Goal: Obtain resource: Obtain resource

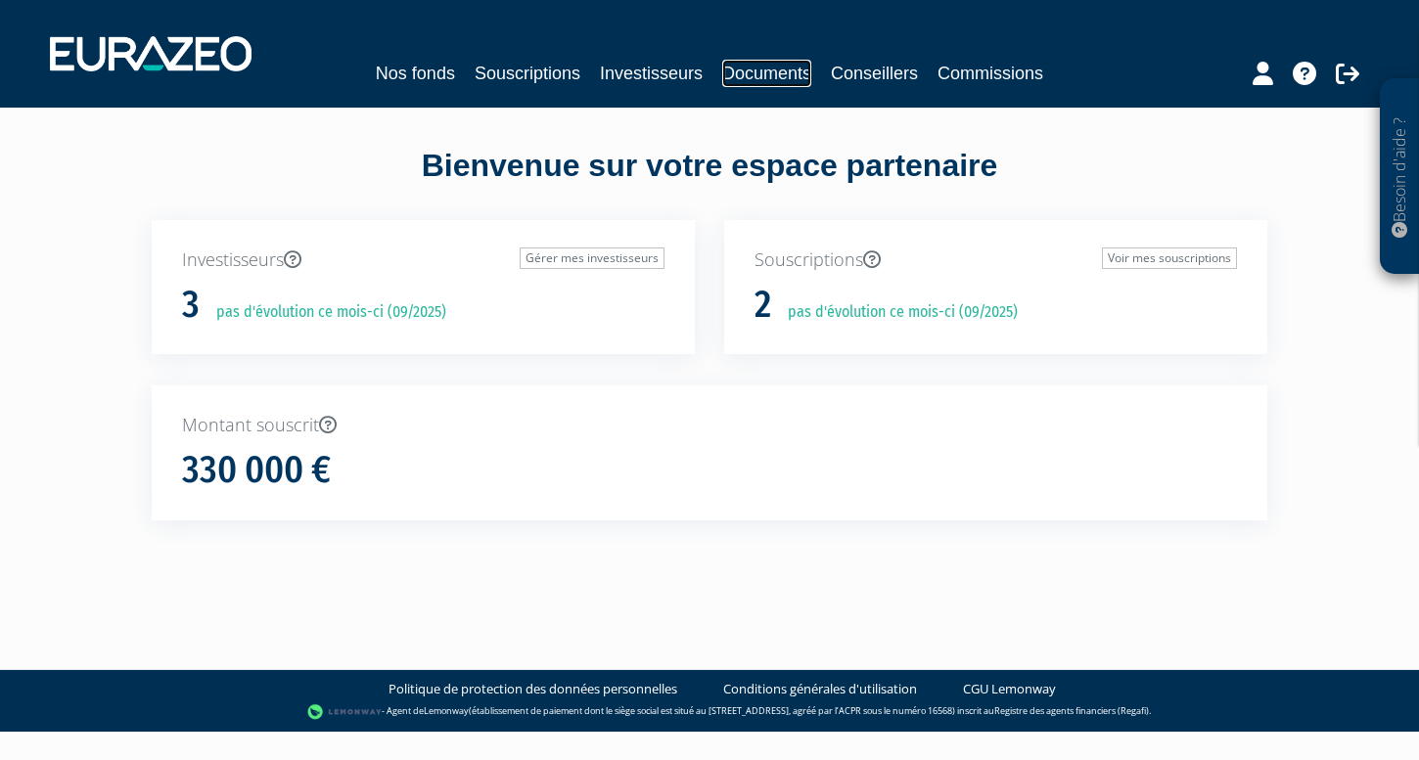
click at [771, 75] on link "Documents" at bounding box center [766, 73] width 89 height 27
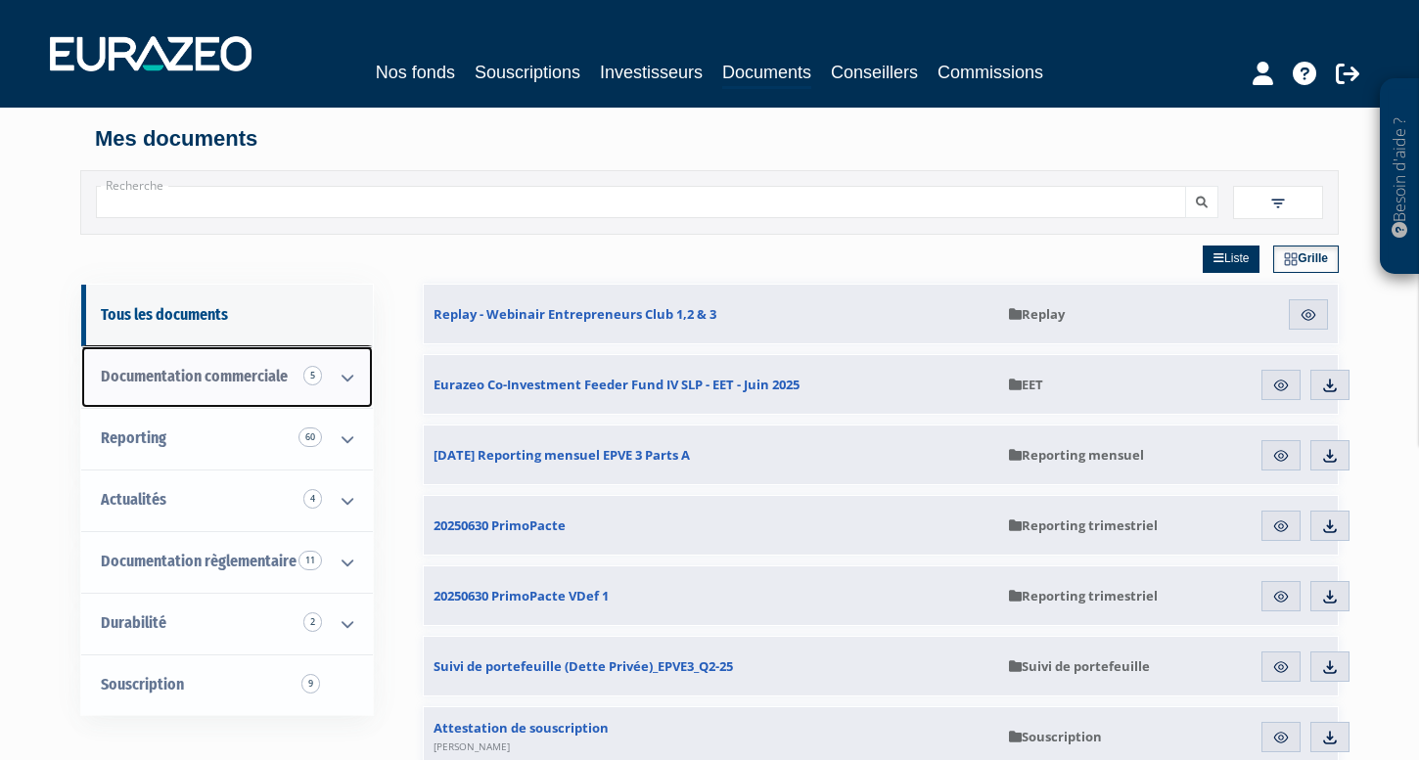
click at [275, 381] on span "Documentation commerciale 5" at bounding box center [194, 376] width 187 height 19
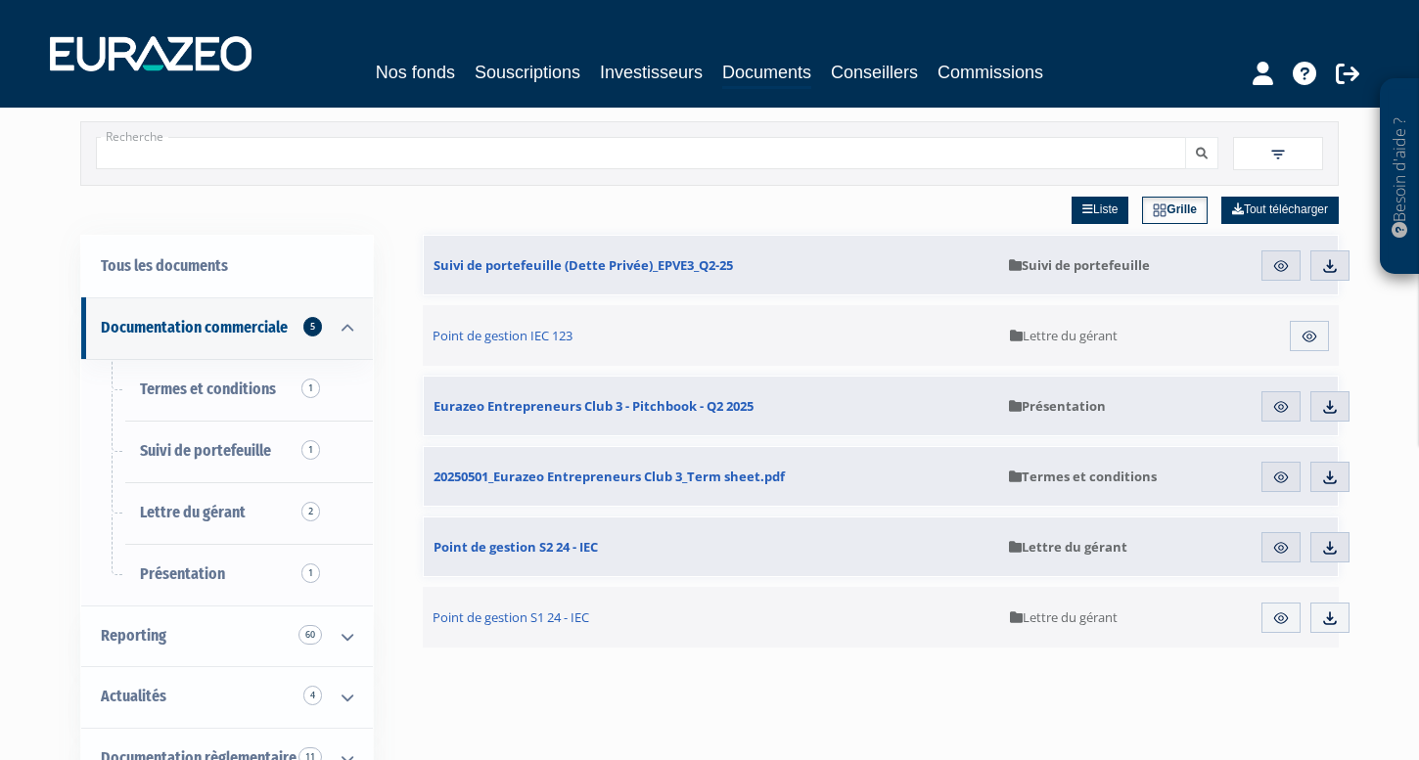
scroll to position [48, 0]
click at [407, 228] on div "Tous les documents Documentation commerciale 5 Termes et conditions 1 Suivi de …" at bounding box center [709, 567] width 1229 height 760
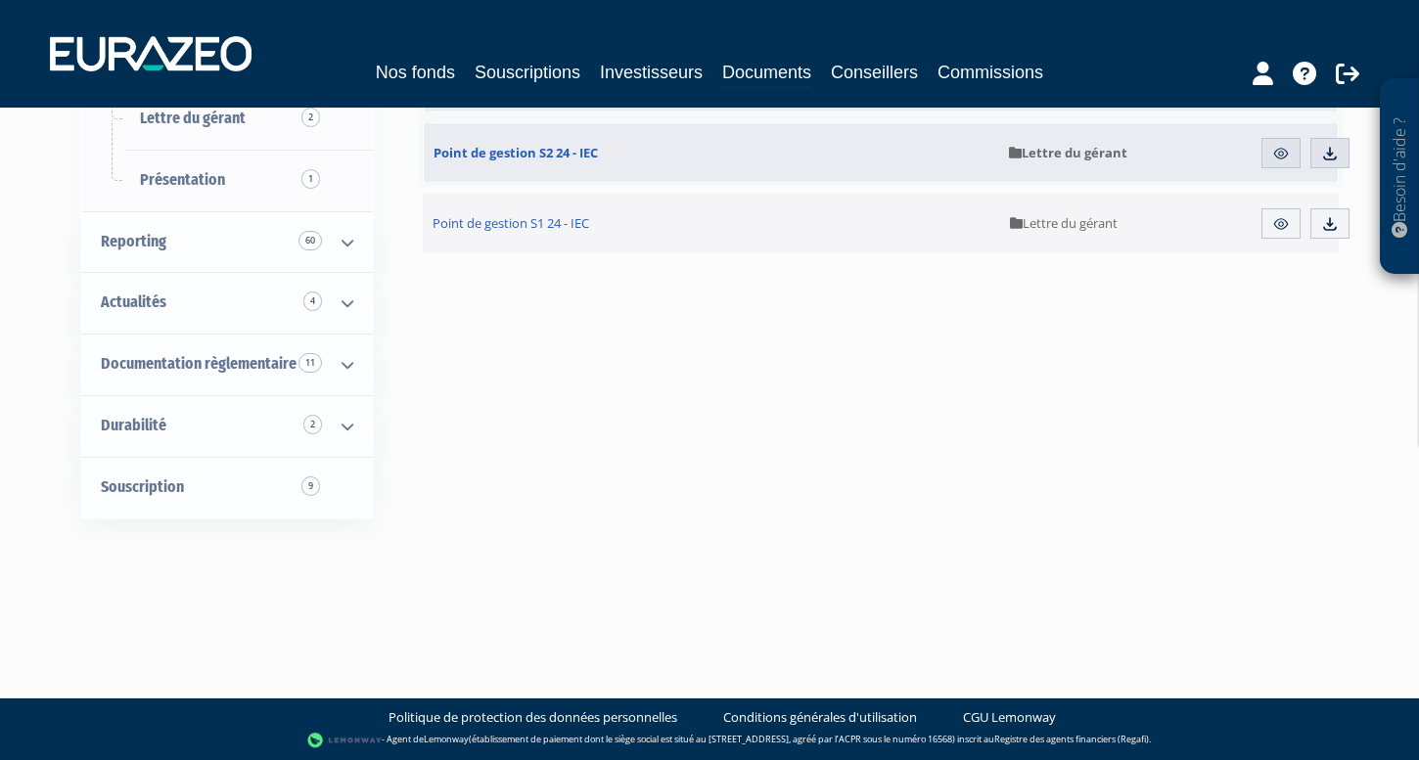
scroll to position [0, 0]
